Goal: Task Accomplishment & Management: Complete application form

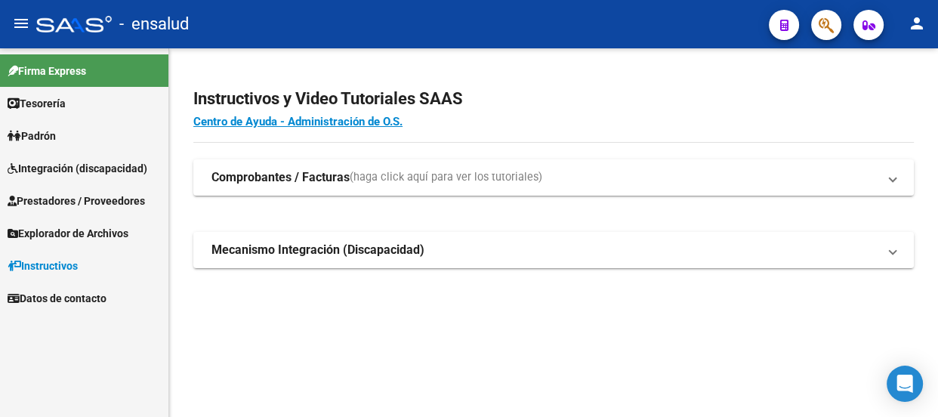
click at [104, 198] on span "Prestadores / Proveedores" at bounding box center [76, 201] width 137 height 17
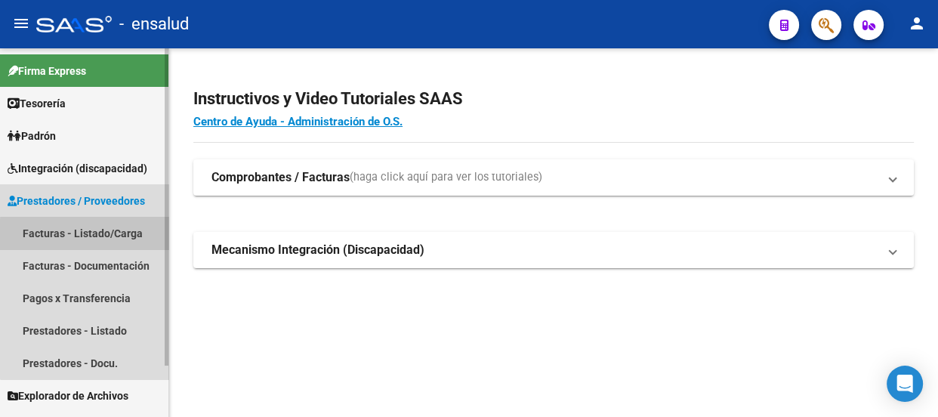
click at [88, 234] on link "Facturas - Listado/Carga" at bounding box center [84, 233] width 168 height 32
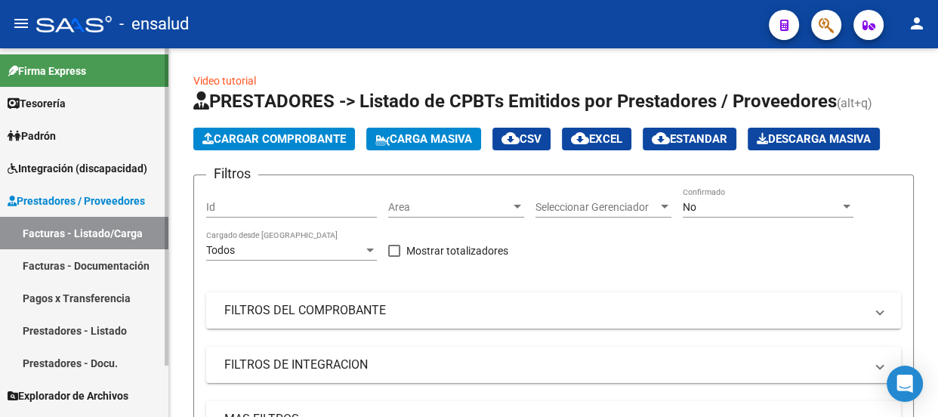
click at [60, 171] on span "Integración (discapacidad)" at bounding box center [78, 168] width 140 height 17
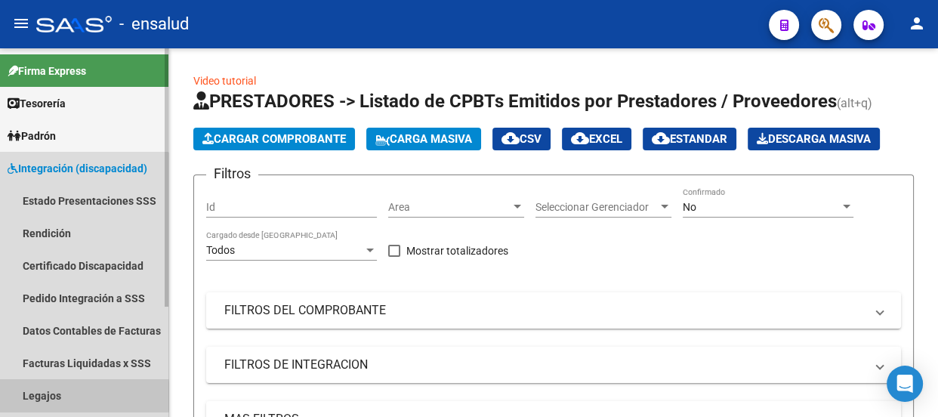
click at [45, 396] on link "Legajos" at bounding box center [84, 395] width 168 height 32
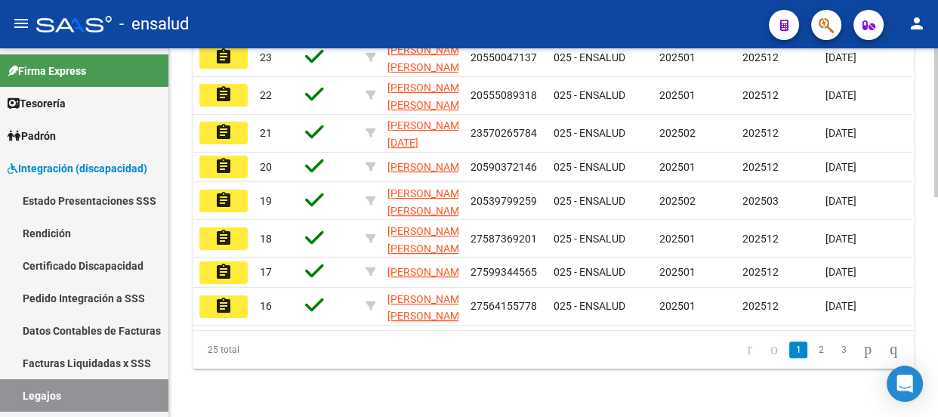
scroll to position [545, 0]
click at [812, 350] on link "2" at bounding box center [821, 349] width 18 height 17
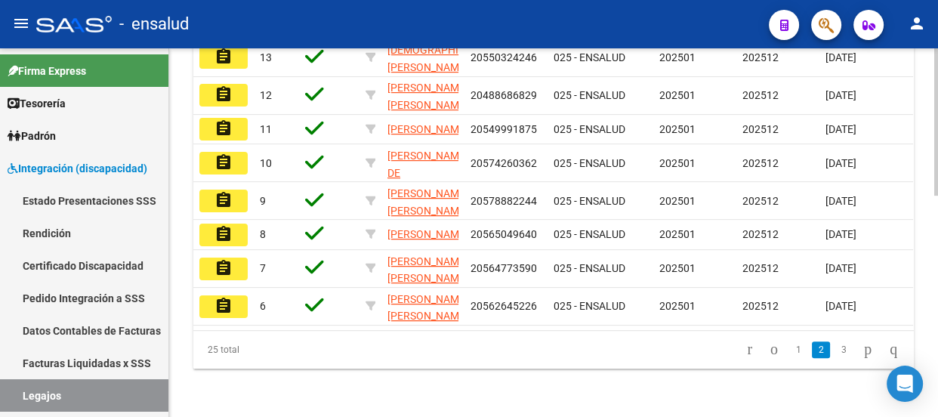
scroll to position [485, 0]
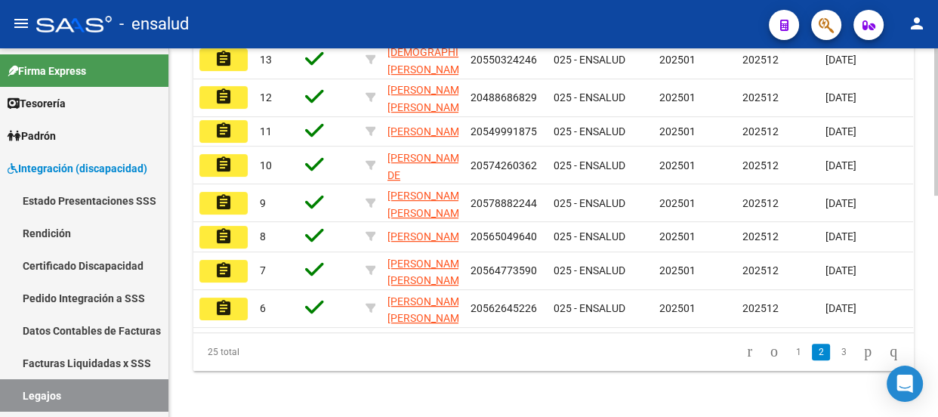
click at [230, 34] on mat-icon "assignment" at bounding box center [223, 25] width 18 height 18
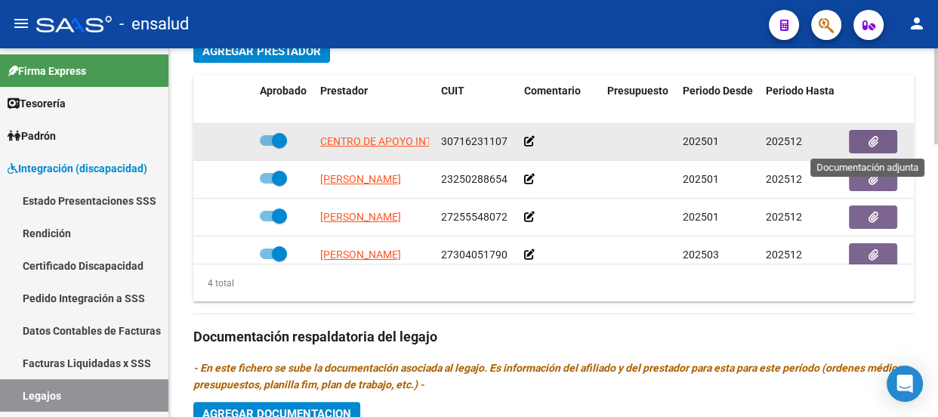
click at [876, 138] on icon "button" at bounding box center [873, 141] width 10 height 11
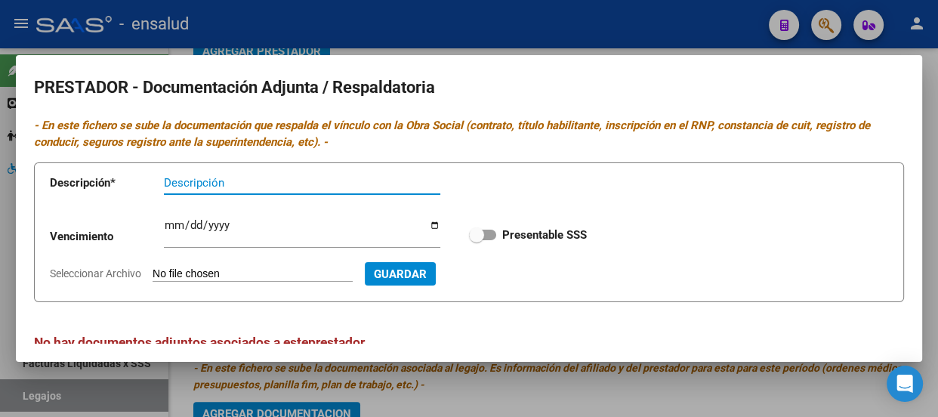
click at [175, 180] on input "Descripción" at bounding box center [302, 183] width 276 height 14
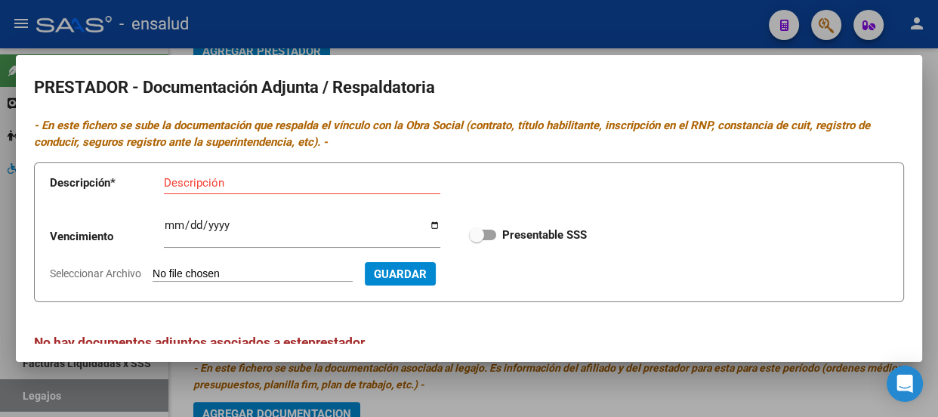
click at [197, 275] on input "Seleccionar Archivo" at bounding box center [253, 274] width 200 height 14
click at [730, 188] on form "Descripción * Descripción Vencimiento Ingresar vencimiento Presentable SSS Sele…" at bounding box center [469, 232] width 870 height 140
click at [534, 24] on div at bounding box center [469, 208] width 938 height 417
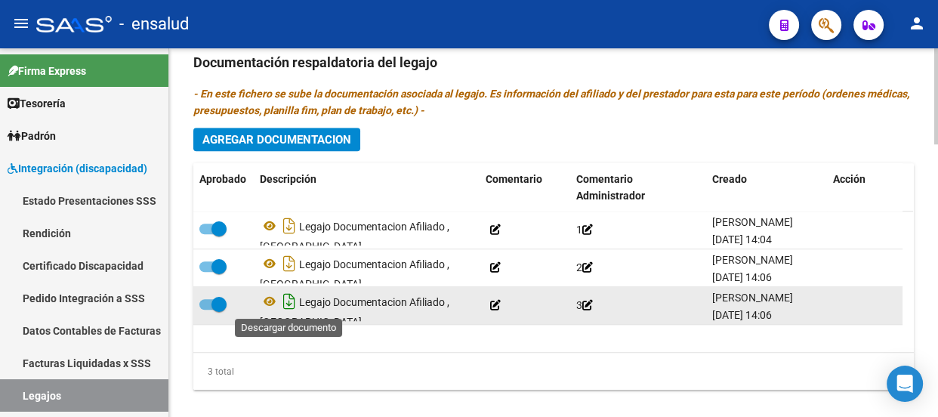
click at [290, 303] on icon "Descargar documento" at bounding box center [289, 301] width 20 height 24
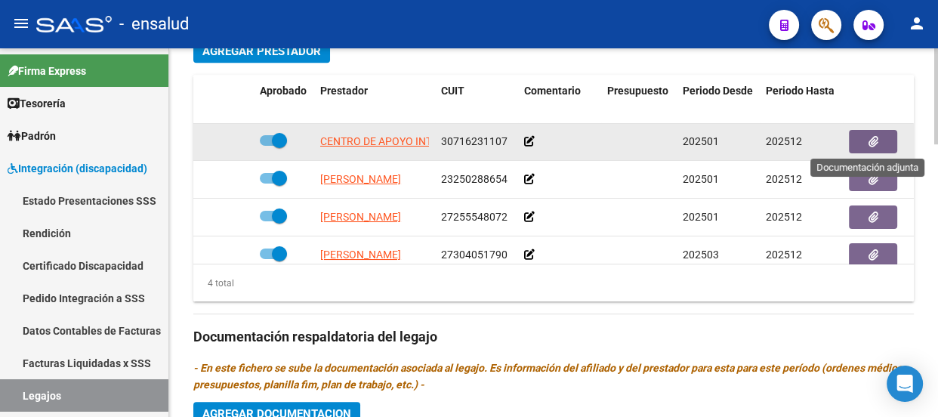
click at [874, 143] on icon "button" at bounding box center [873, 141] width 10 height 11
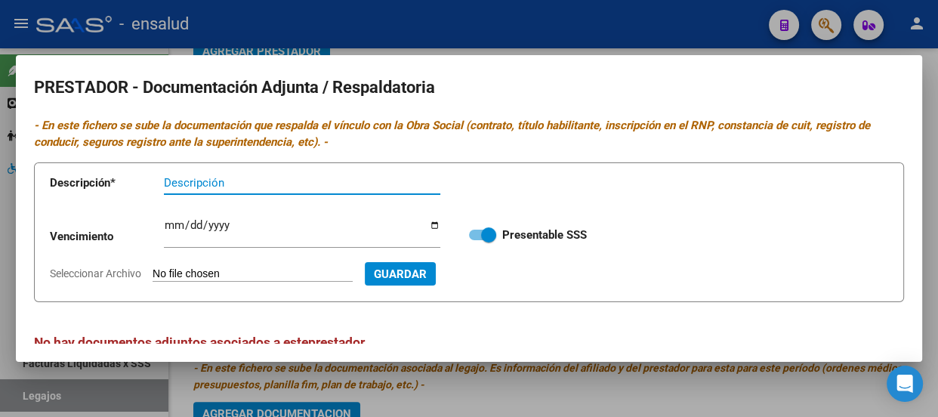
click at [184, 182] on input "Descripción" at bounding box center [302, 183] width 276 height 14
type input "RNP"
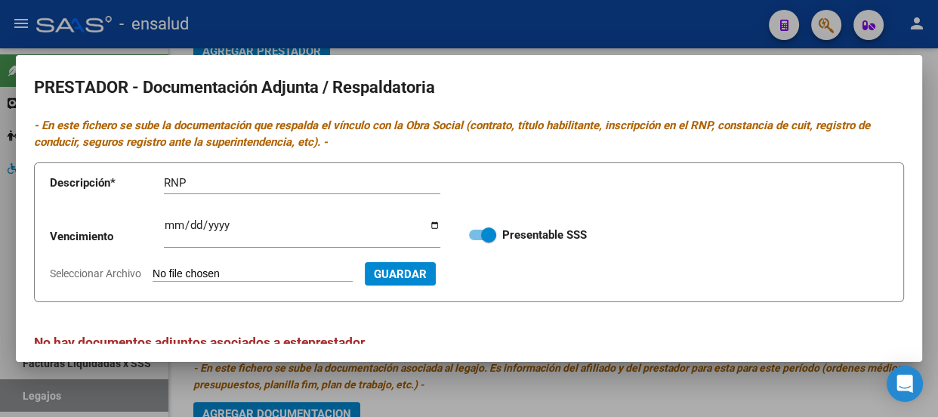
click at [279, 270] on input "Seleccionar Archivo" at bounding box center [253, 274] width 200 height 14
type input "C:\fakepath\LA HUELLA HABILITACION.pdf"
click at [508, 271] on span "Guardar" at bounding box center [481, 274] width 53 height 14
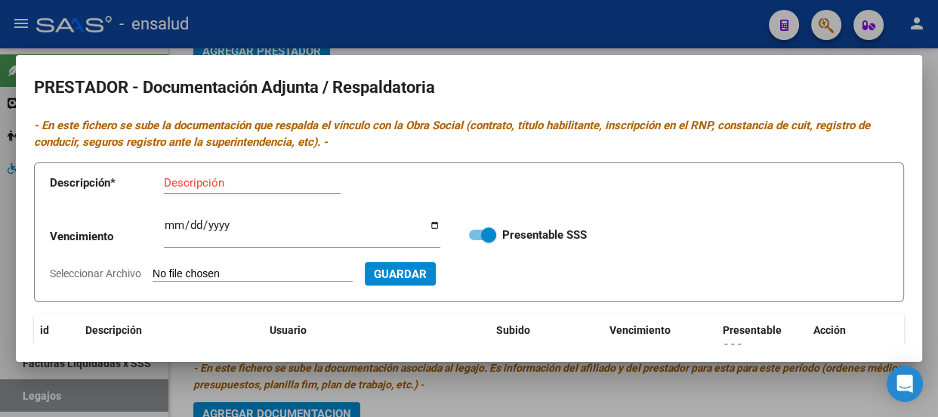
click at [193, 183] on input "Descripción" at bounding box center [252, 183] width 177 height 14
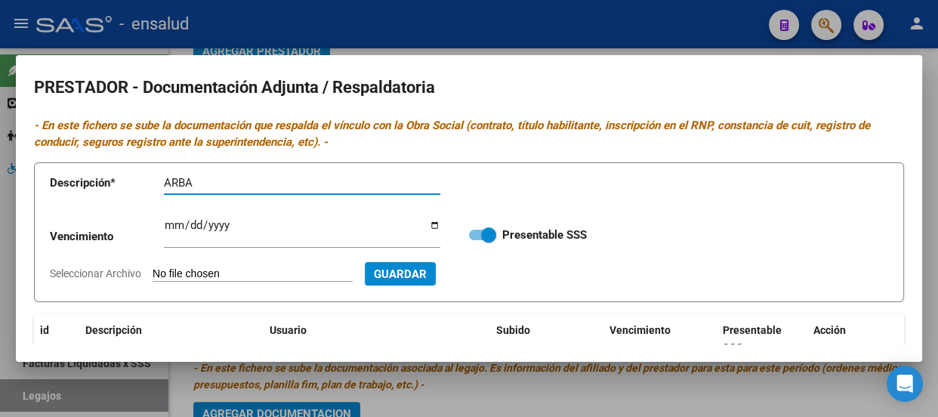
type input "ARBA"
click at [249, 274] on input "Seleccionar Archivo" at bounding box center [253, 274] width 200 height 14
type input "C:\fakepath\LA HUELLA ARBA.pdf"
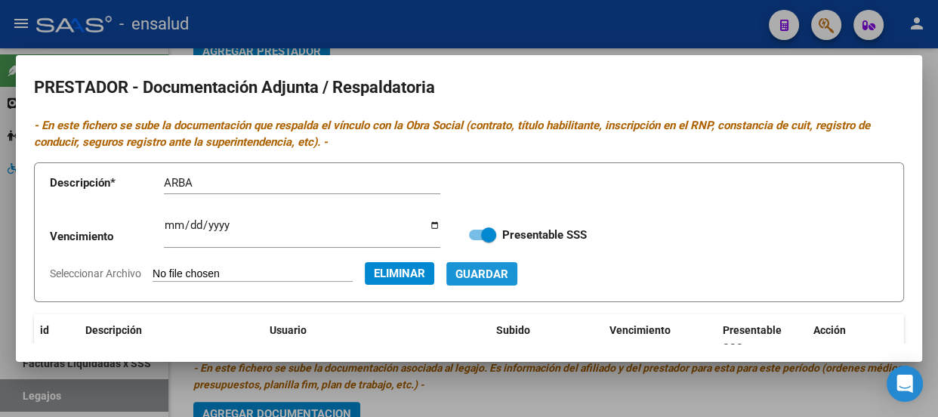
click at [508, 275] on span "Guardar" at bounding box center [481, 274] width 53 height 14
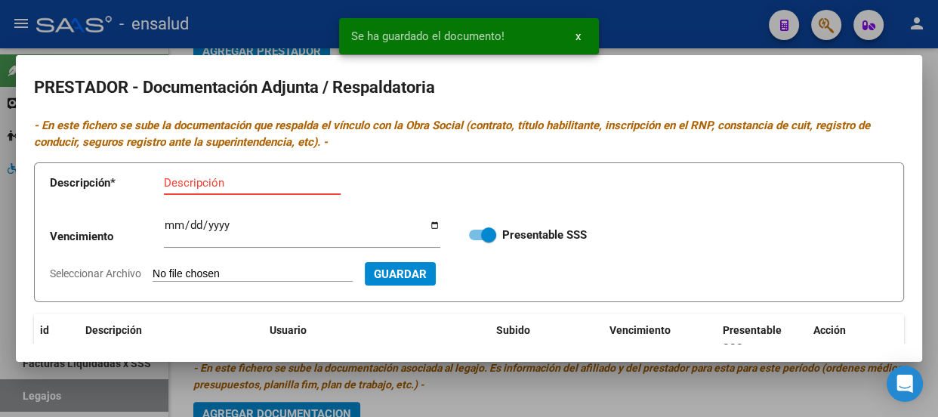
click at [211, 177] on input "Descripción" at bounding box center [252, 183] width 177 height 14
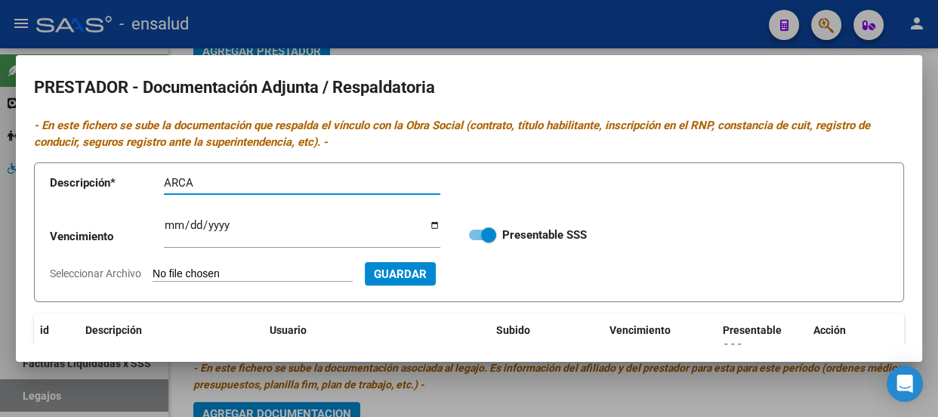
type input "ARCA"
click at [317, 273] on input "Seleccionar Archivo" at bounding box center [253, 274] width 200 height 14
type input "C:\fakepath\LA HUELLA ARCA.pdf"
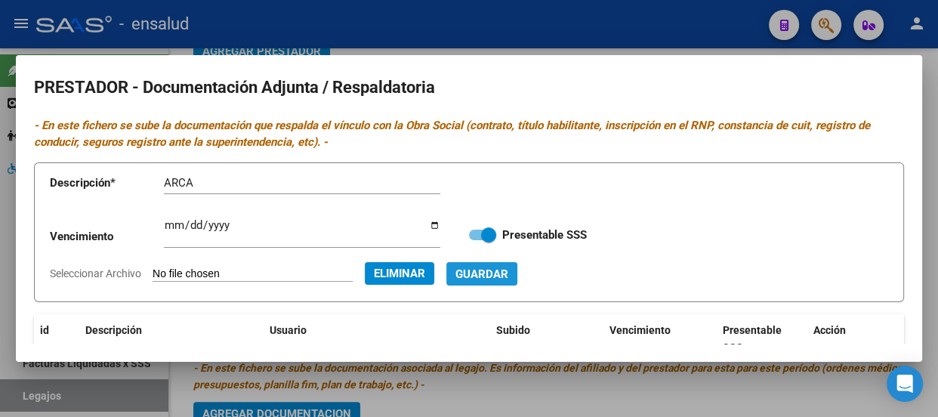
click at [507, 278] on span "Guardar" at bounding box center [481, 274] width 53 height 14
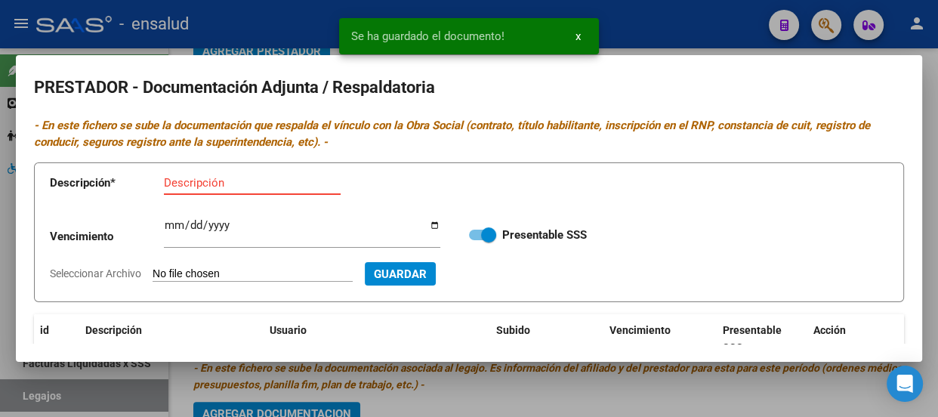
click at [207, 181] on input "Descripción" at bounding box center [252, 183] width 177 height 14
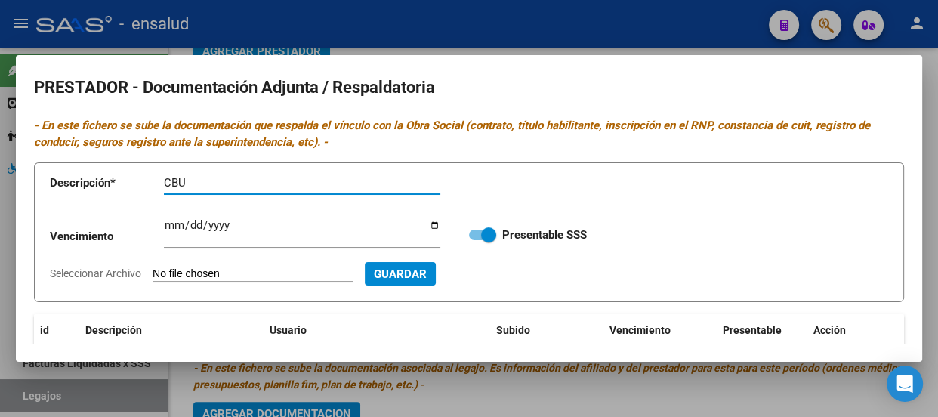
type input "CBU"
click at [267, 270] on input "Seleccionar Archivo" at bounding box center [253, 274] width 200 height 14
type input "C:\fakepath\LA HUELLA CBU.pdf"
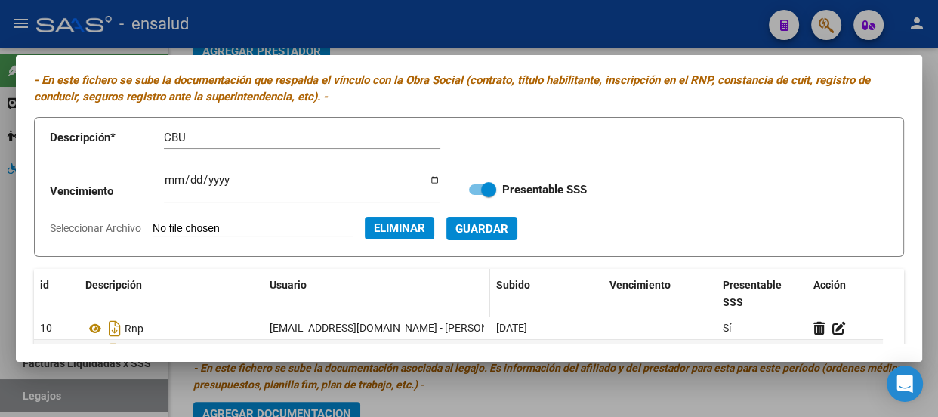
scroll to position [68, 0]
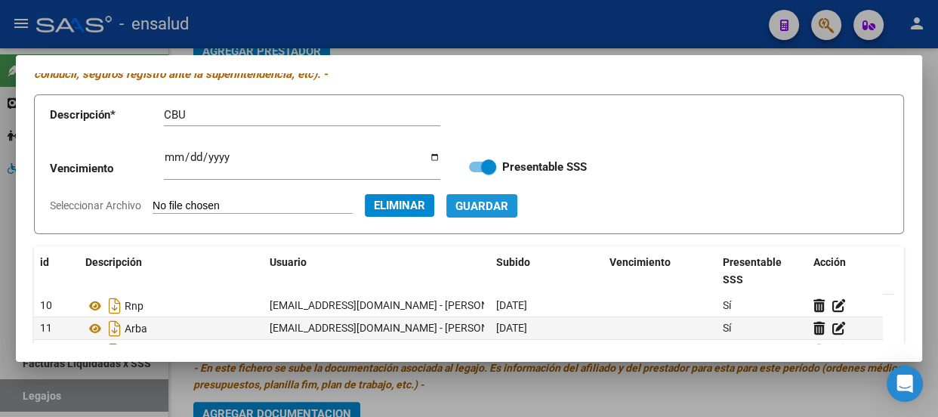
click at [508, 208] on span "Guardar" at bounding box center [481, 206] width 53 height 14
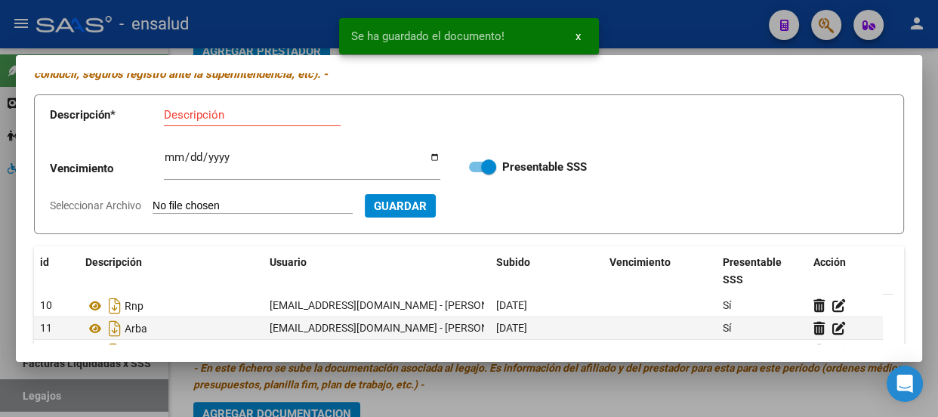
click at [183, 113] on input "Descripción" at bounding box center [252, 115] width 177 height 14
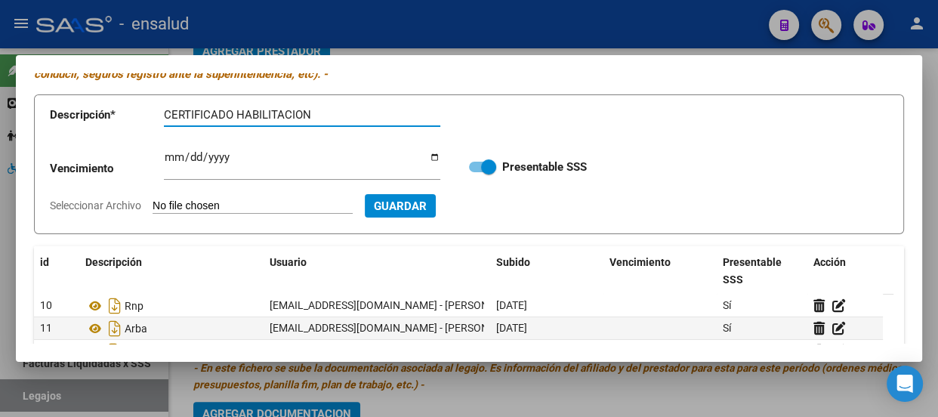
type input "CERTIFICADO HABILITACION"
click at [274, 203] on input "Seleccionar Archivo" at bounding box center [253, 206] width 200 height 14
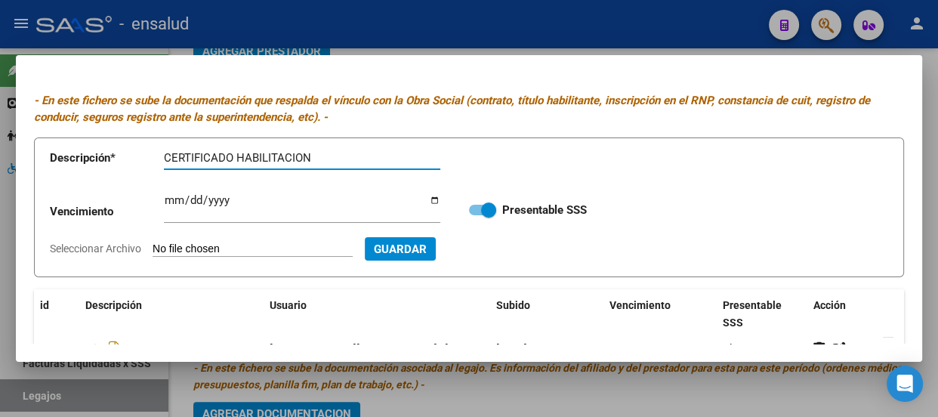
drag, startPoint x: 327, startPoint y: 113, endPoint x: 0, endPoint y: 77, distance: 329.0
click at [0, 75] on div "PRESTADOR - Documentación Adjunta / Respaldatoria - En este fichero se sube la …" at bounding box center [469, 208] width 938 height 417
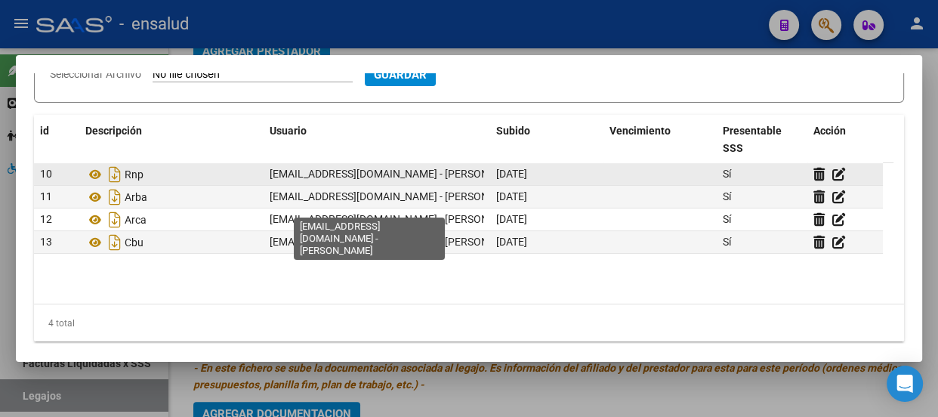
scroll to position [205, 0]
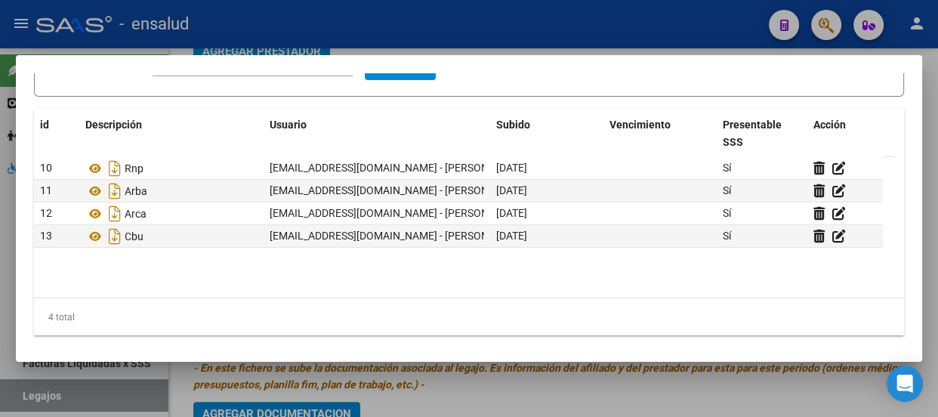
click at [665, 30] on div at bounding box center [469, 208] width 938 height 417
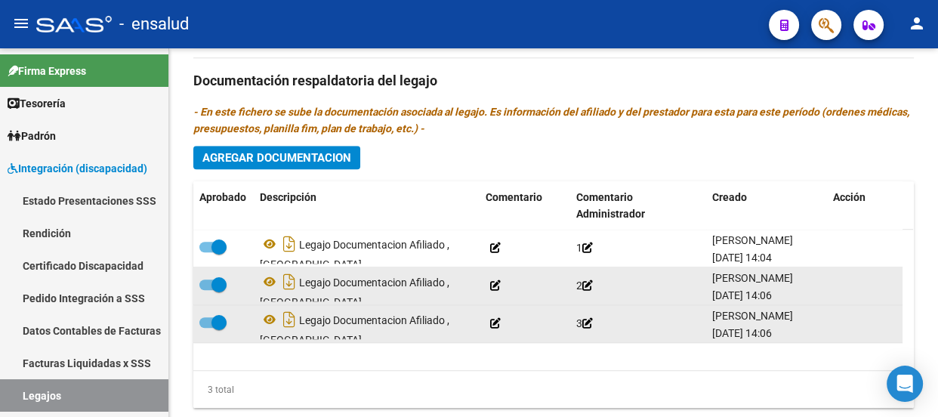
scroll to position [1029, 0]
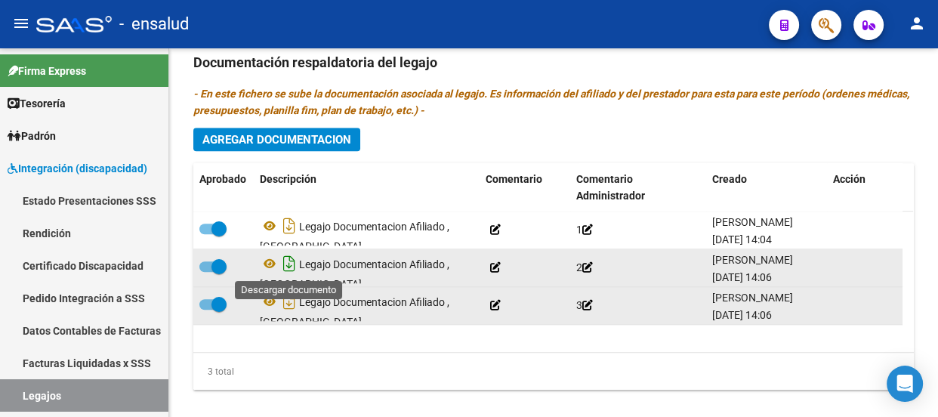
click at [288, 264] on icon "Descargar documento" at bounding box center [289, 263] width 20 height 24
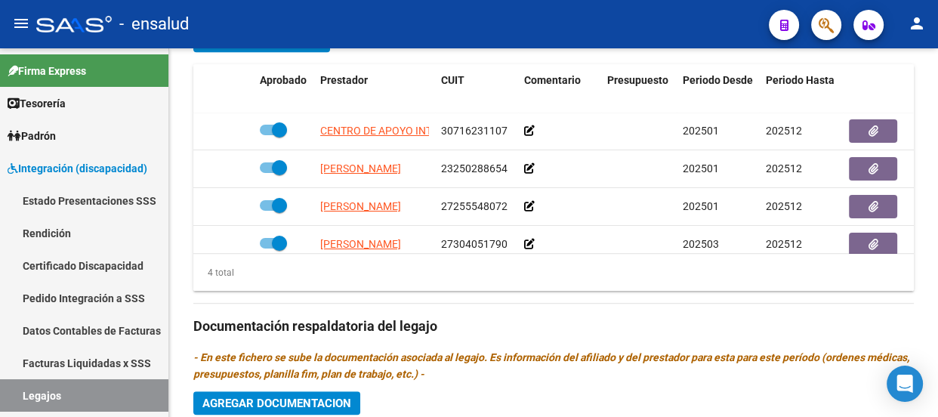
scroll to position [706, 0]
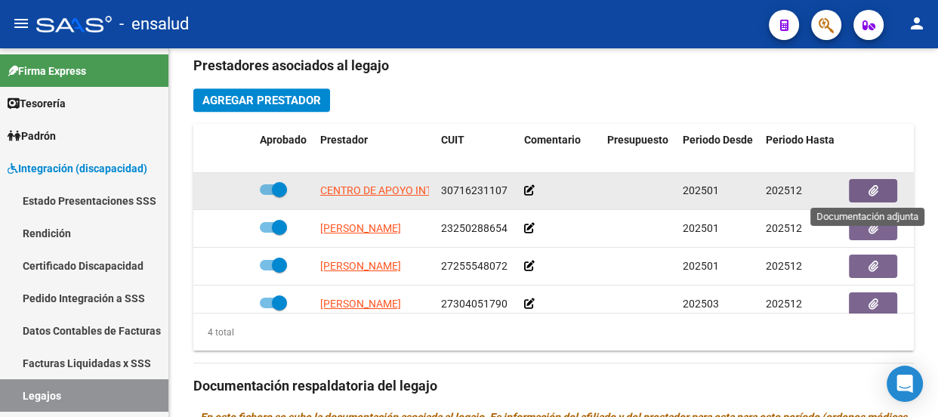
click at [876, 187] on icon "button" at bounding box center [873, 190] width 10 height 11
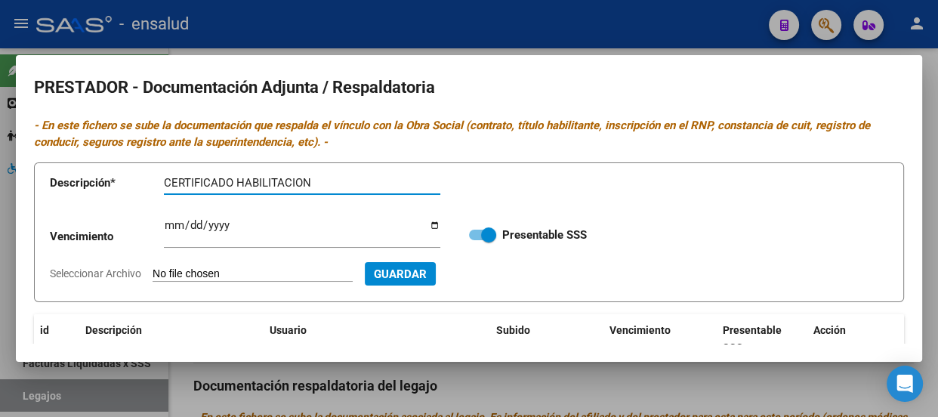
type input "CERTIFICADO HABILITACION"
click at [314, 279] on input "Seleccionar Archivo" at bounding box center [253, 274] width 200 height 14
type input "C:\fakepath\LA HUELLA CERTIFICADO HABILITACION.pdf"
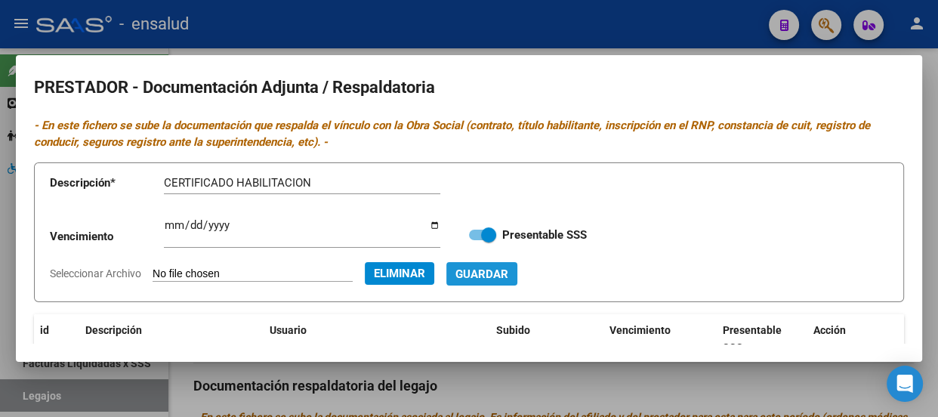
click at [508, 276] on span "Guardar" at bounding box center [481, 274] width 53 height 14
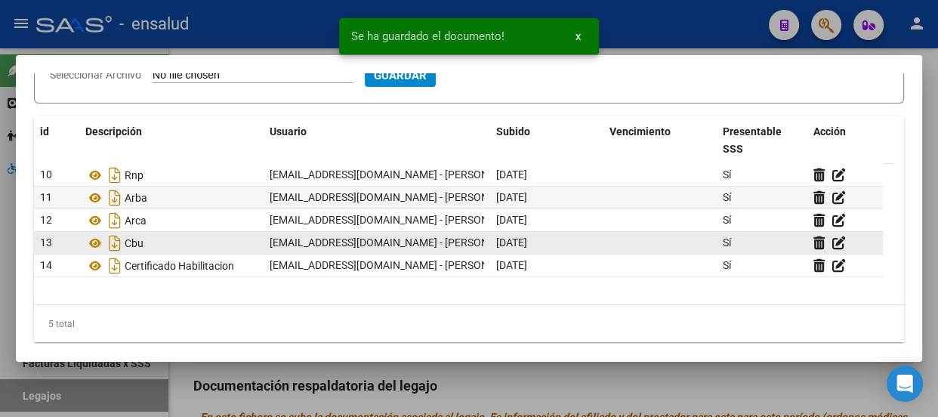
scroll to position [205, 0]
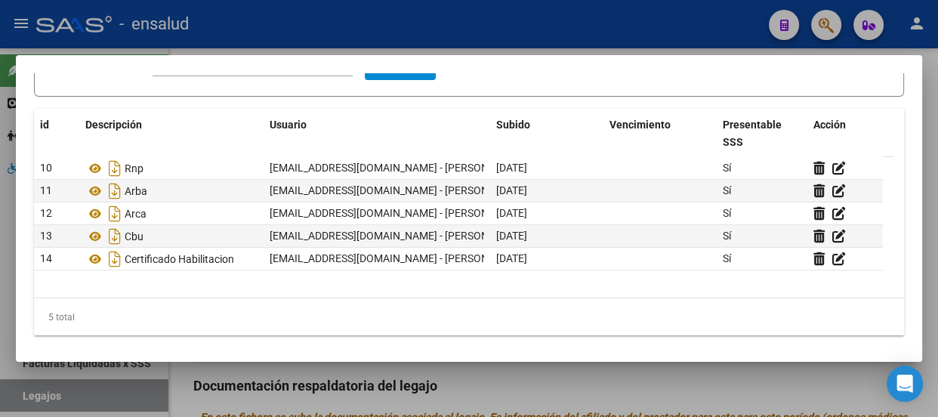
click at [523, 30] on div at bounding box center [469, 208] width 938 height 417
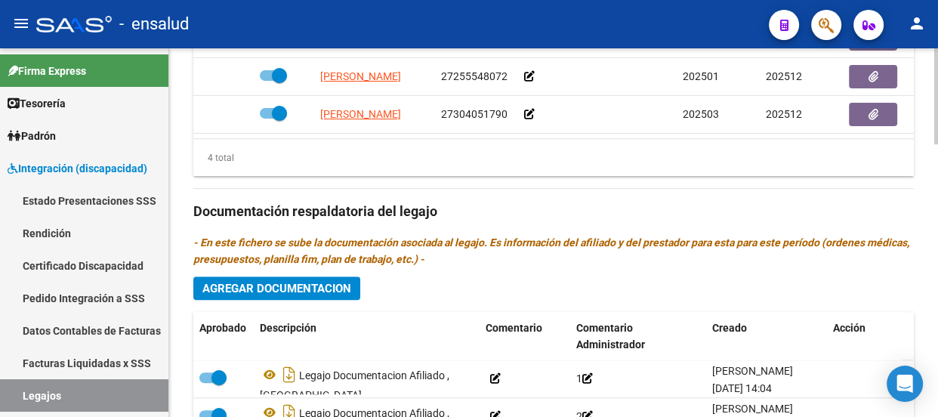
scroll to position [1050, 0]
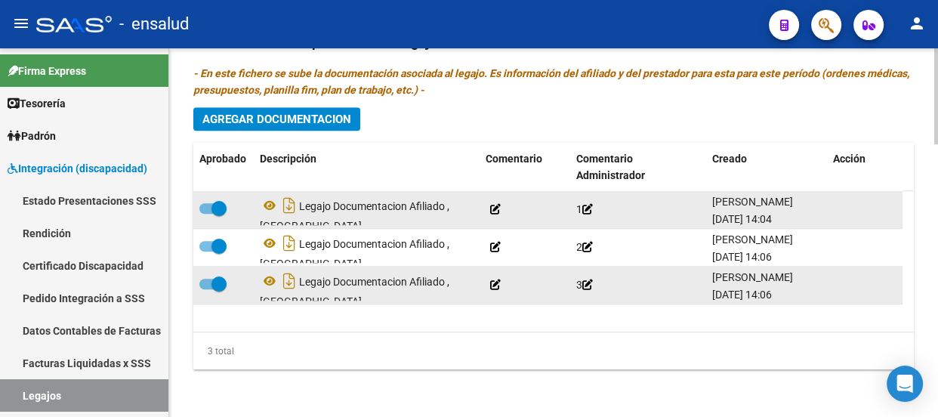
click at [495, 211] on icon at bounding box center [495, 209] width 11 height 11
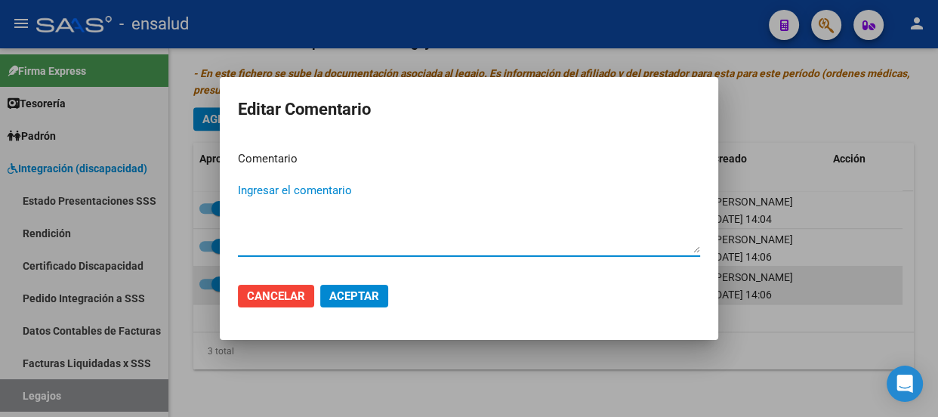
click at [757, 355] on div at bounding box center [469, 208] width 938 height 417
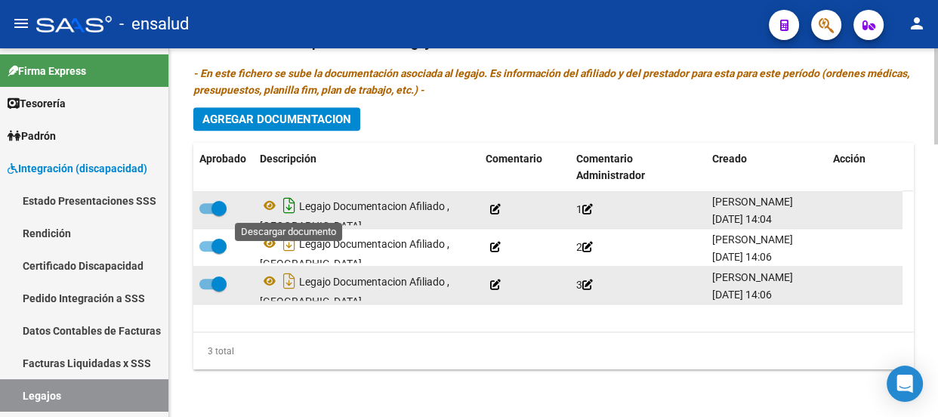
click at [289, 208] on icon "Descargar documento" at bounding box center [289, 205] width 20 height 24
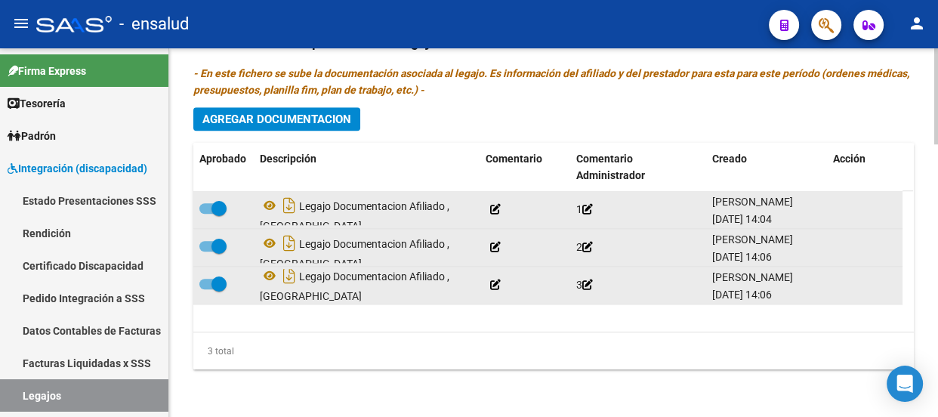
scroll to position [0, 0]
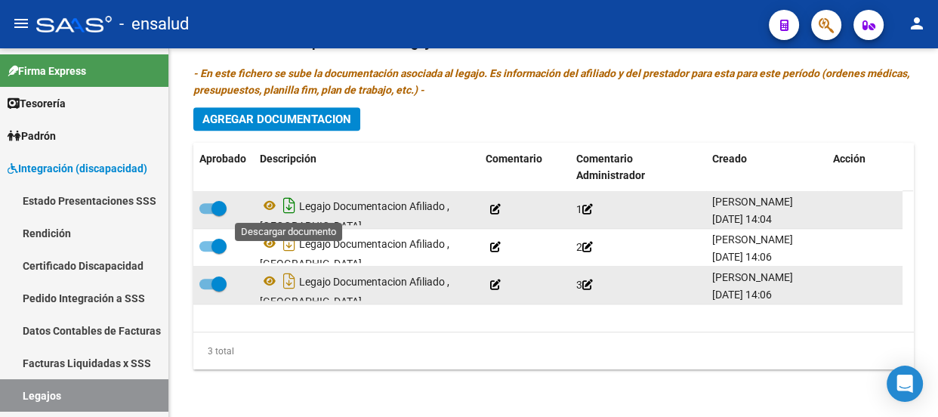
click at [289, 205] on icon "Descargar documento" at bounding box center [289, 205] width 20 height 24
